Goal: Check status

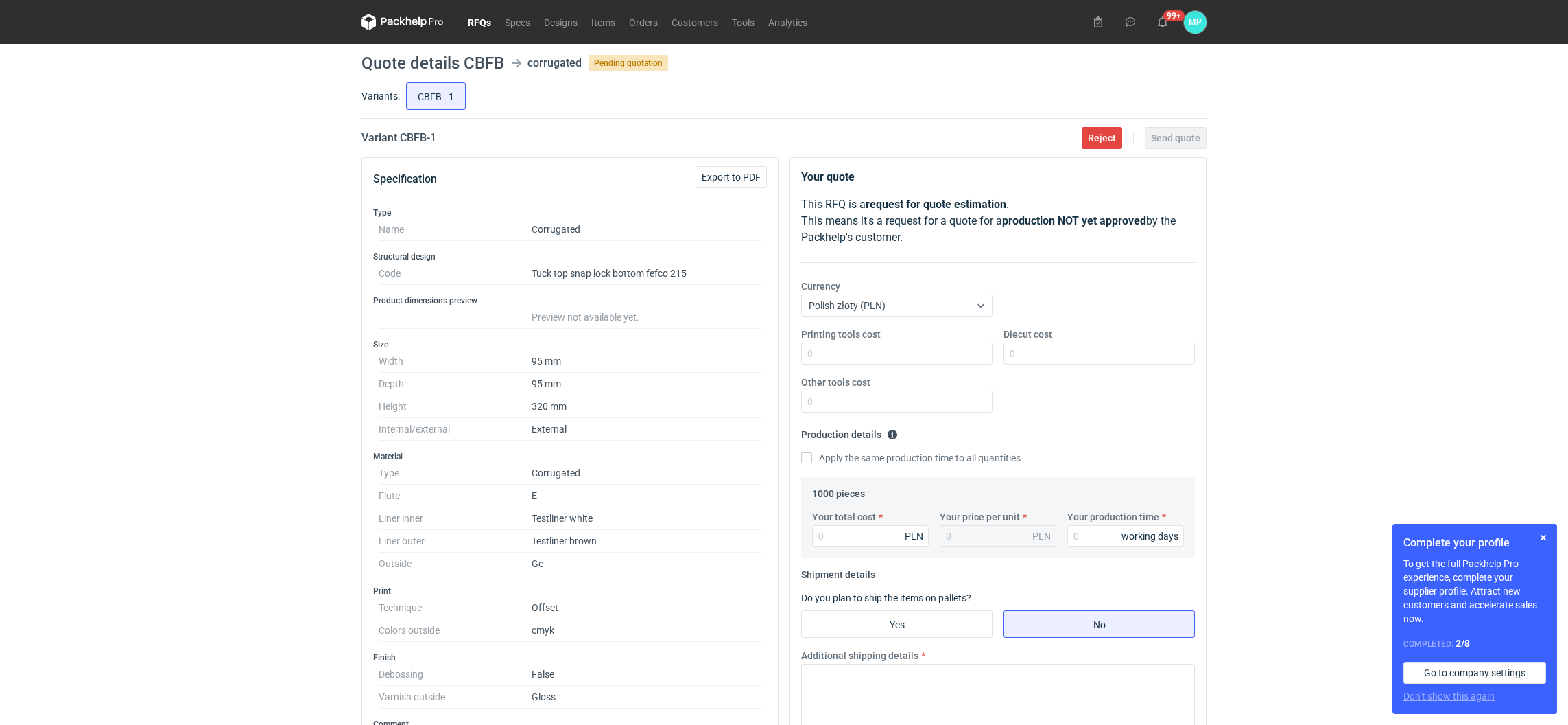
click at [476, 26] on link "RFQs" at bounding box center [480, 22] width 37 height 17
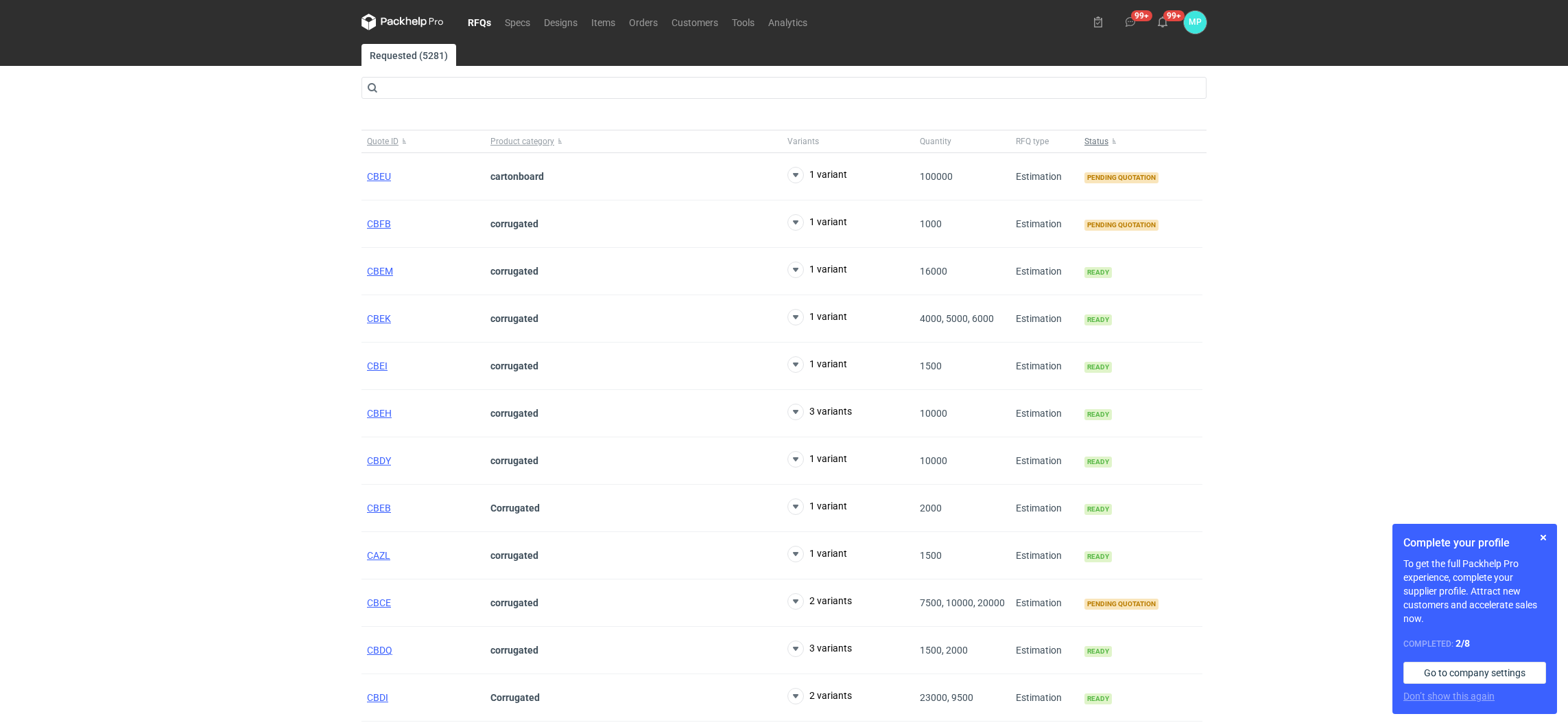
click at [1094, 145] on span "Status" at bounding box center [1096, 141] width 24 height 11
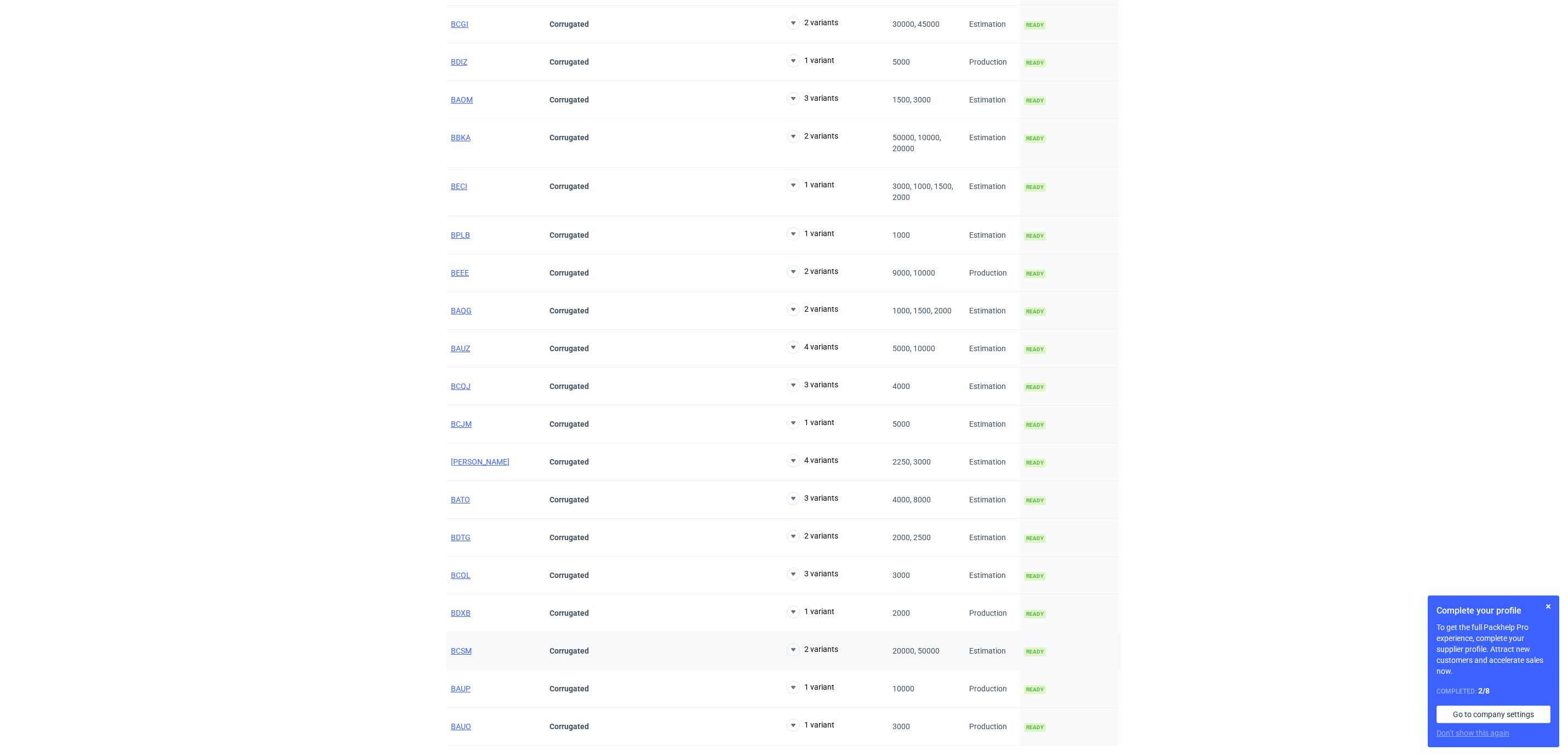
scroll to position [1841, 0]
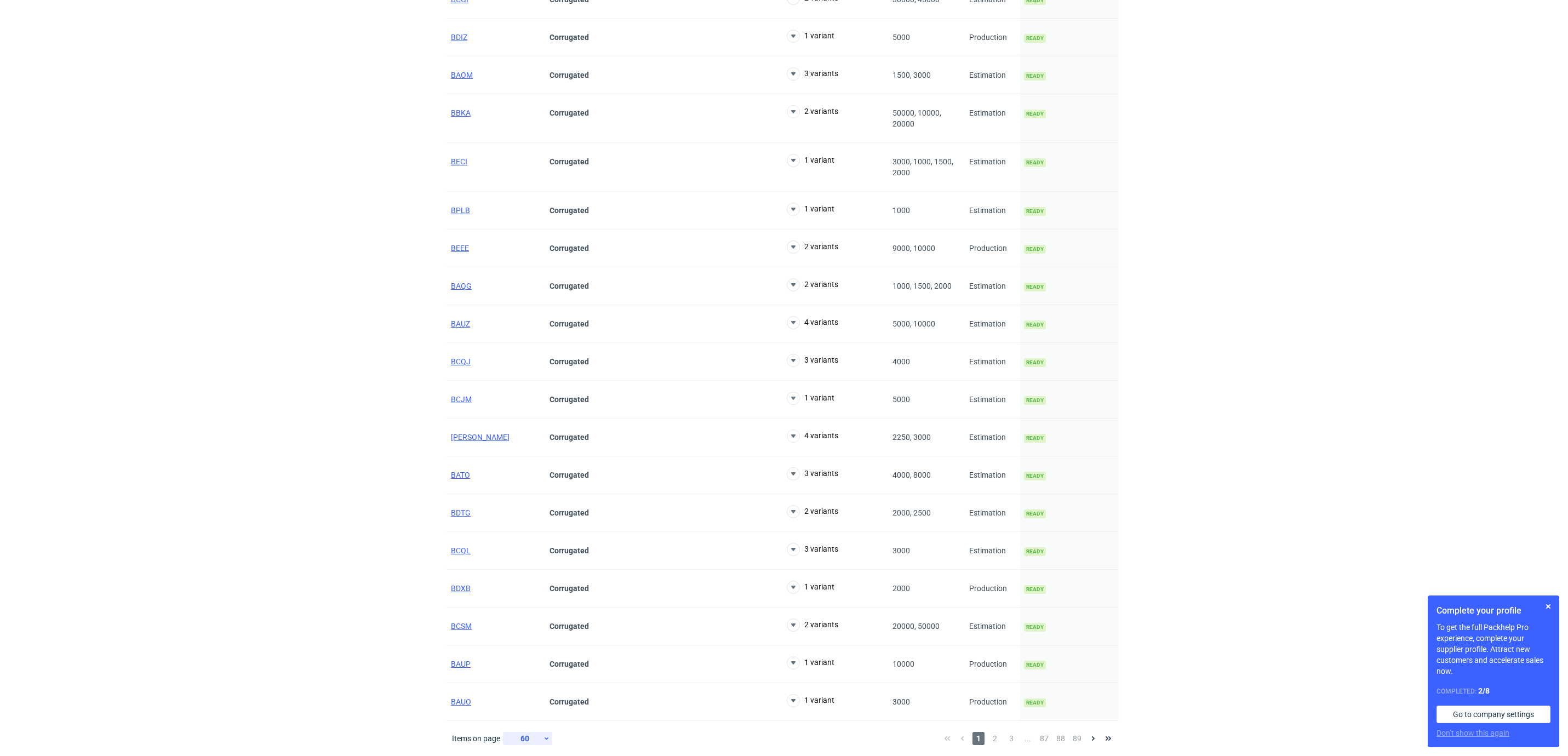
click at [548, 578] on div "60" at bounding box center [527, 739] width 49 height 13
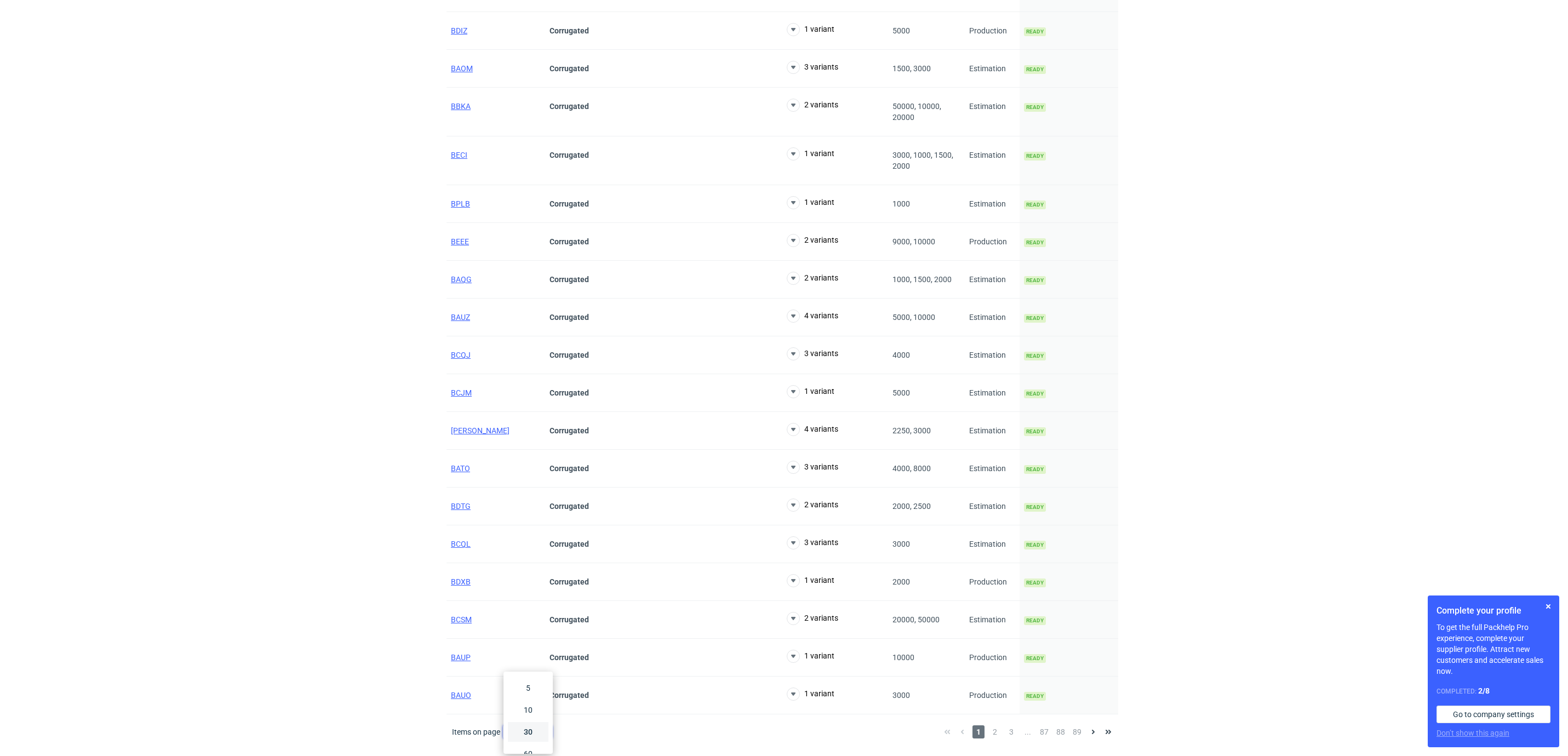
click at [536, 578] on div "30" at bounding box center [528, 731] width 36 height 15
